Goal: Obtain resource: Obtain resource

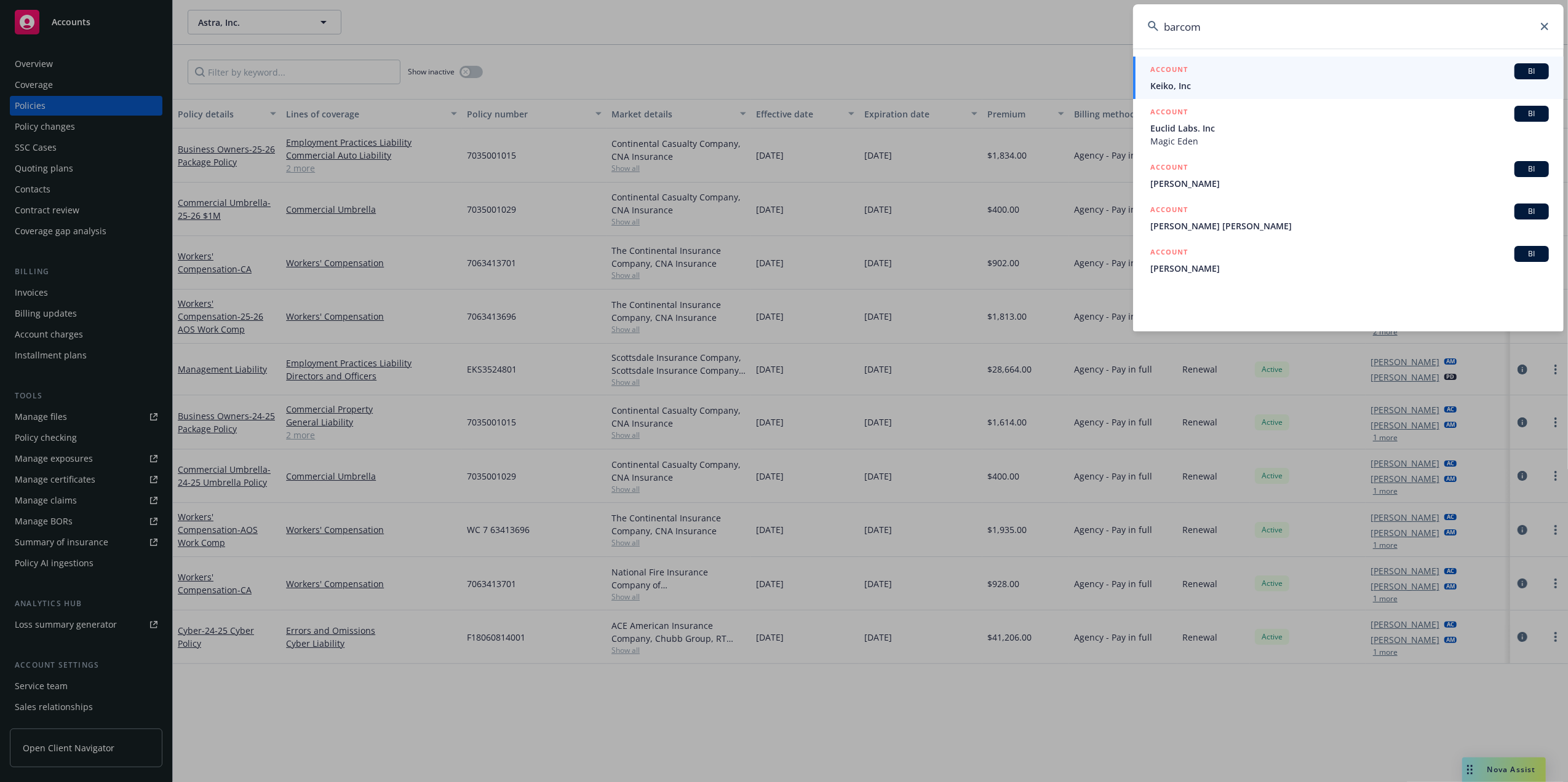
type input "barcom"
click at [1311, 79] on span "Keiko, Inc" at bounding box center [1349, 85] width 399 height 13
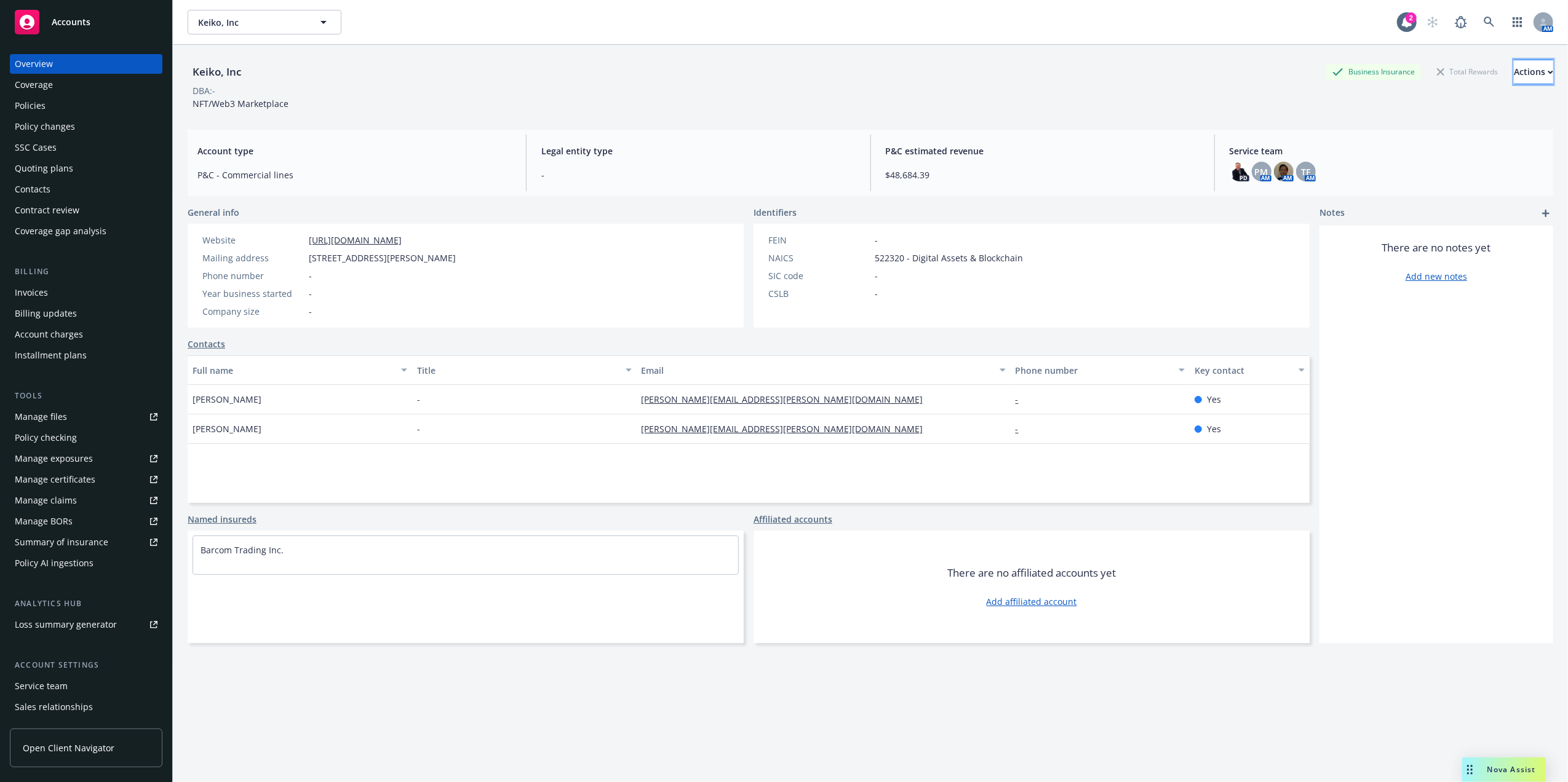
click at [1524, 74] on button "Actions" at bounding box center [1533, 71] width 39 height 24
click at [1440, 304] on link "EPI (28)" at bounding box center [1451, 305] width 201 height 24
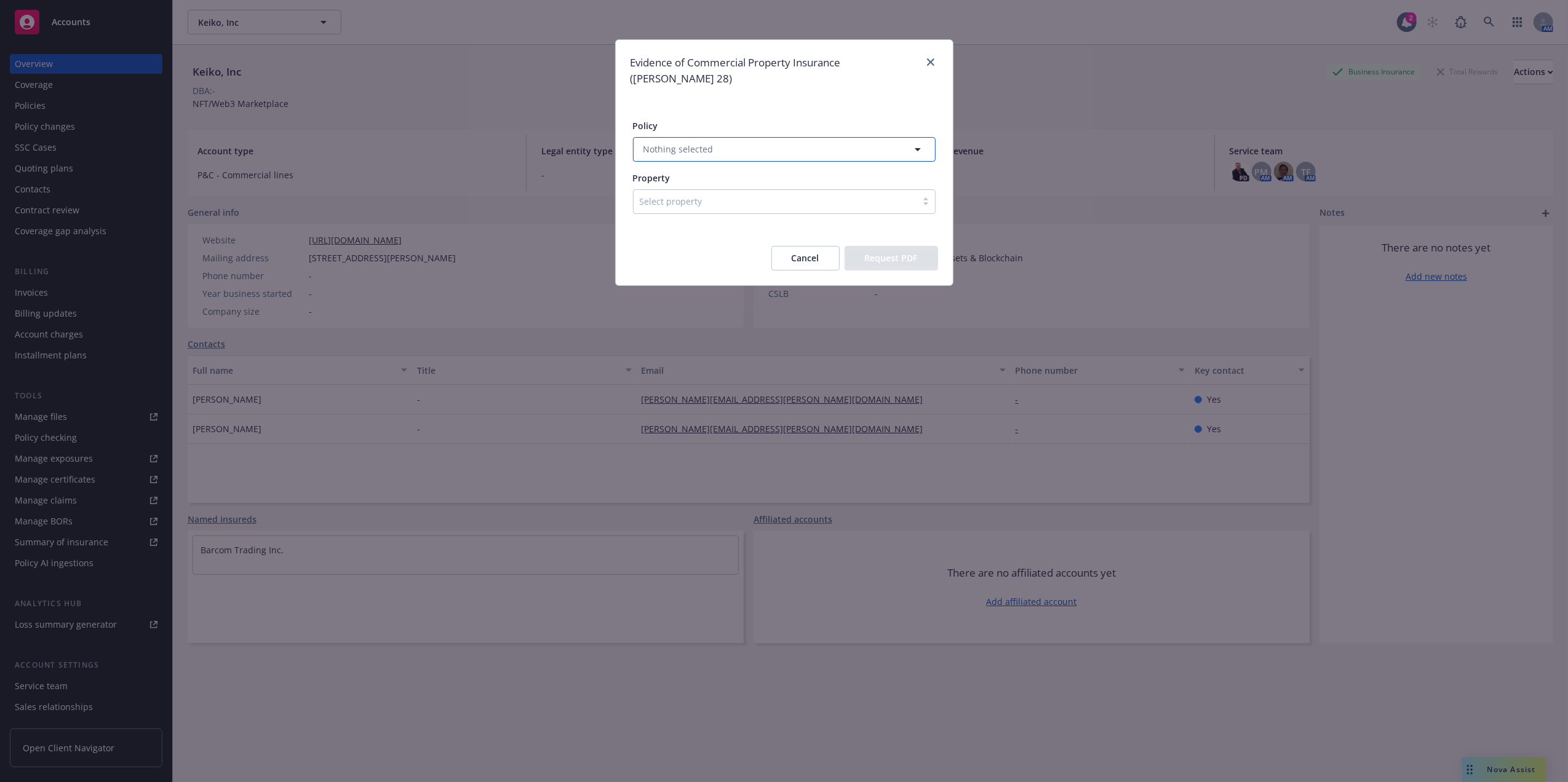
click at [790, 137] on button "Nothing selected" at bounding box center [784, 149] width 303 height 24
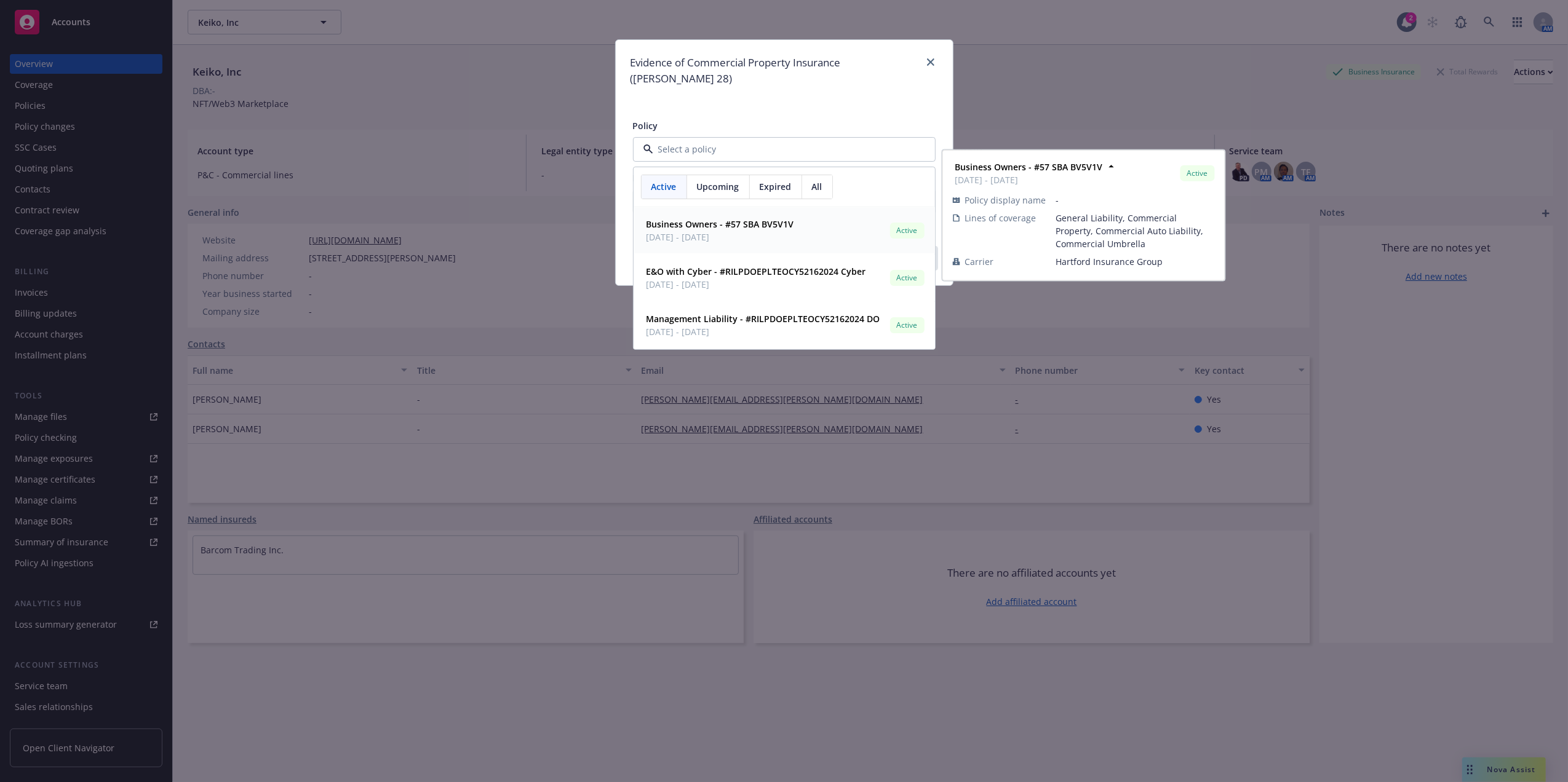
click at [726, 218] on strong "Business Owners - #57 SBA BV5V1V" at bounding box center [719, 223] width 147 height 11
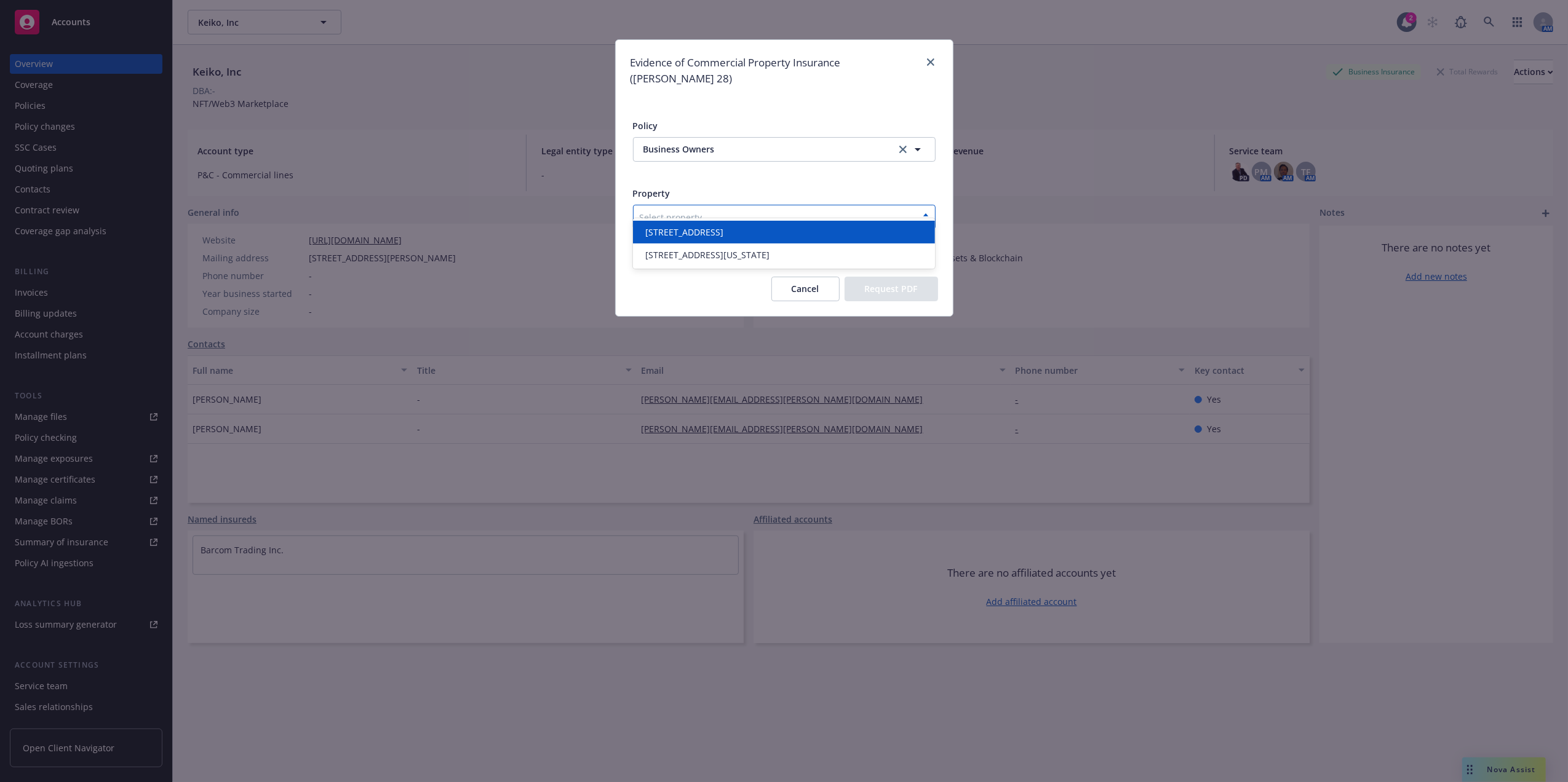
click at [722, 212] on div "Select property" at bounding box center [784, 217] width 303 height 24
click at [715, 210] on div at bounding box center [775, 217] width 270 height 15
click at [695, 229] on span "[STREET_ADDRESS]" at bounding box center [685, 232] width 78 height 13
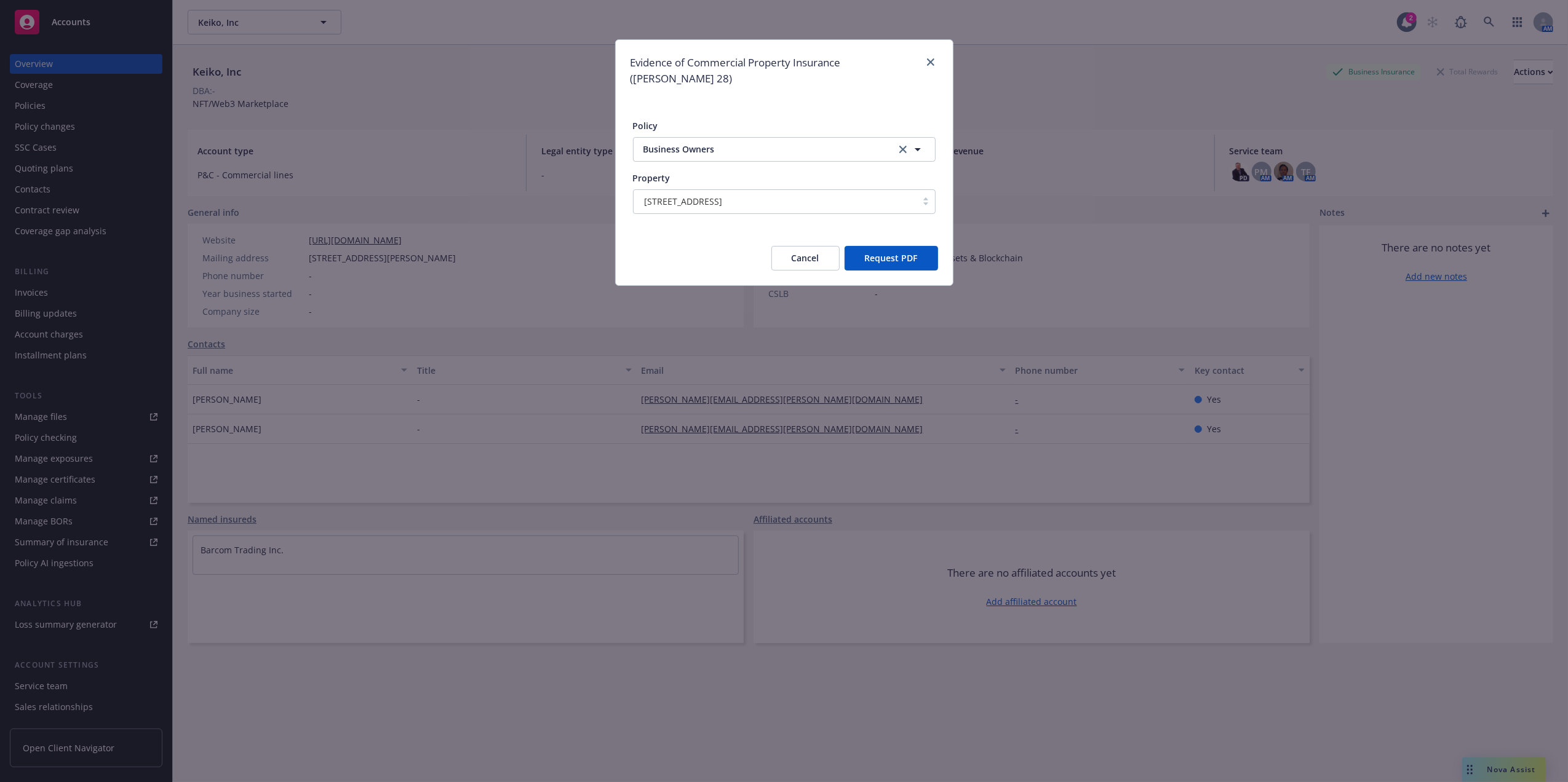
click at [904, 246] on button "Request PDF" at bounding box center [891, 258] width 93 height 24
